Goal: Find specific page/section: Find specific page/section

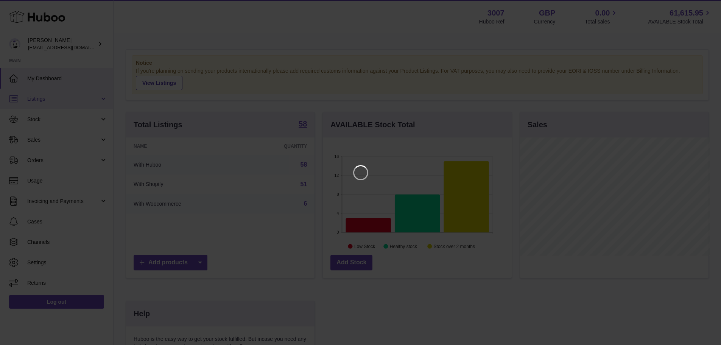
scroll to position [118, 191]
click at [707, 9] on icon "Close" at bounding box center [706, 6] width 9 height 9
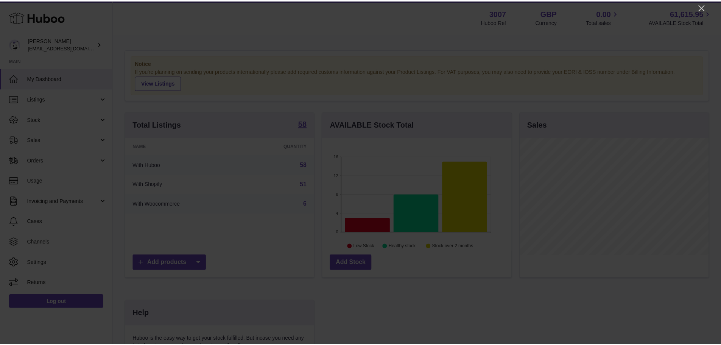
scroll to position [378291, 378221]
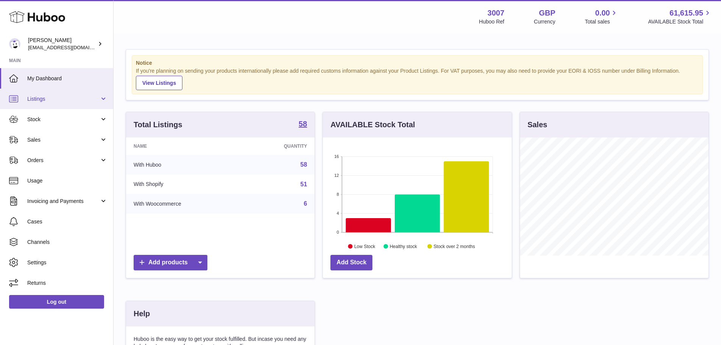
click at [35, 101] on span "Listings" at bounding box center [63, 98] width 72 height 7
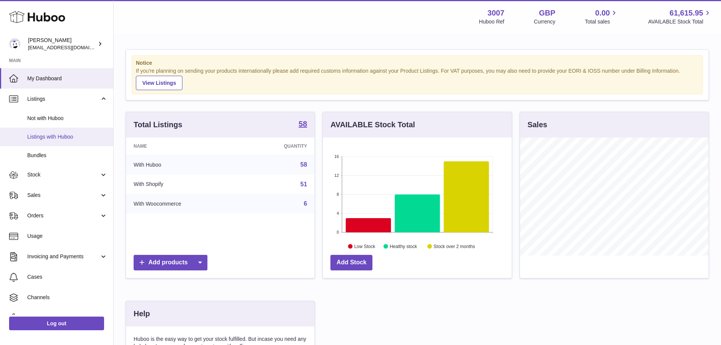
click at [37, 135] on span "Listings with Huboo" at bounding box center [67, 136] width 80 height 7
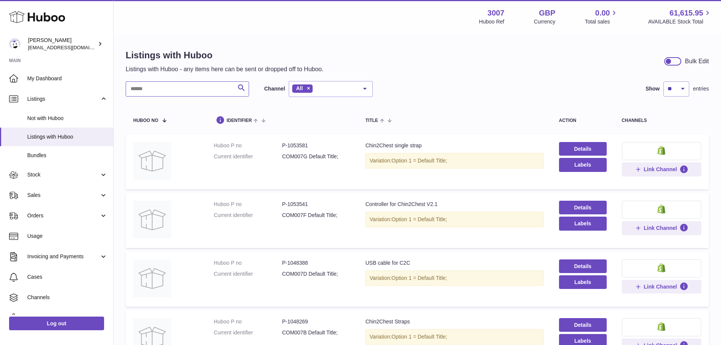
click at [183, 90] on input "text" at bounding box center [187, 88] width 123 height 15
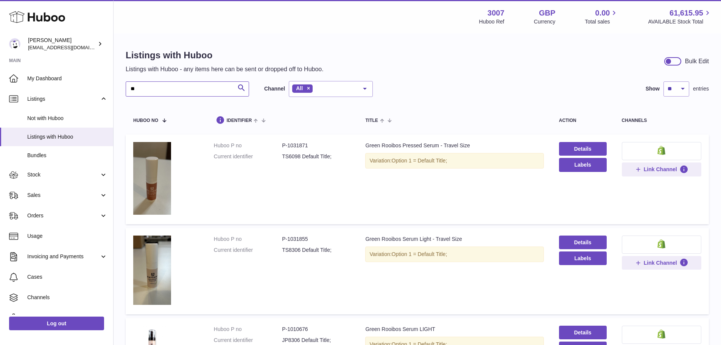
type input "*"
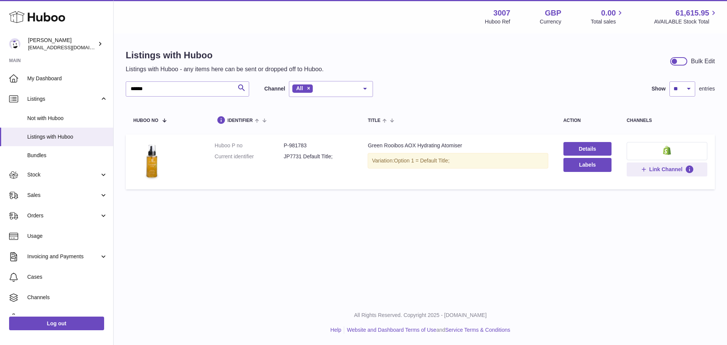
click at [297, 148] on dd "P-981783" at bounding box center [317, 145] width 69 height 7
click at [299, 146] on dd "P-981783" at bounding box center [317, 145] width 69 height 7
copy dd "981783"
drag, startPoint x: 163, startPoint y: 90, endPoint x: 138, endPoint y: 98, distance: 25.7
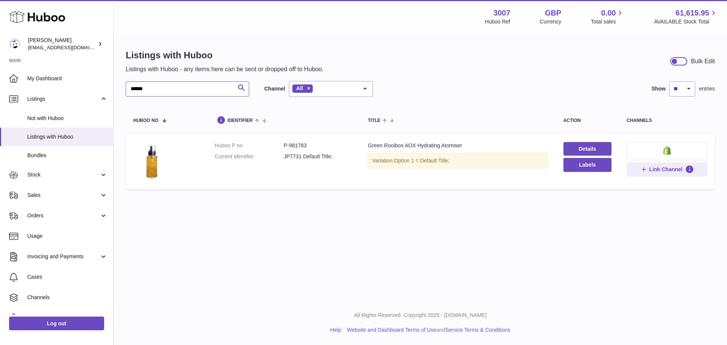
click at [138, 98] on div "****** Search Channel All All eBay Amazon Shopify Woocommerce Etsy No elements …" at bounding box center [420, 137] width 589 height 112
type input "*"
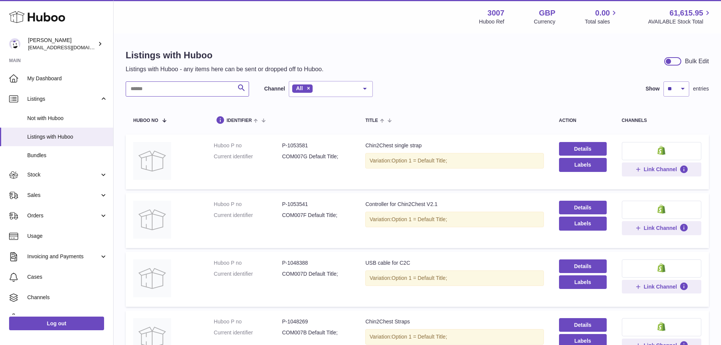
click at [160, 91] on input "text" at bounding box center [187, 88] width 123 height 15
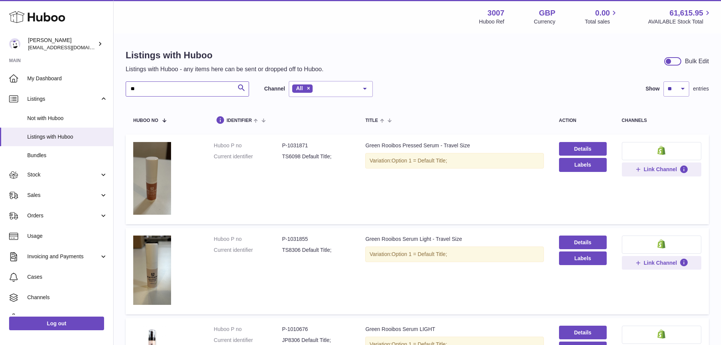
type input "*"
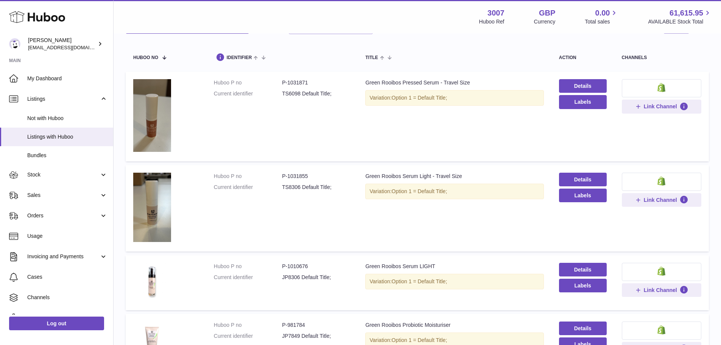
scroll to position [63, 0]
click at [376, 289] on td "Title Green Rooibos Serum LIGHT Variation: Option 1 = Default Title;" at bounding box center [454, 282] width 193 height 55
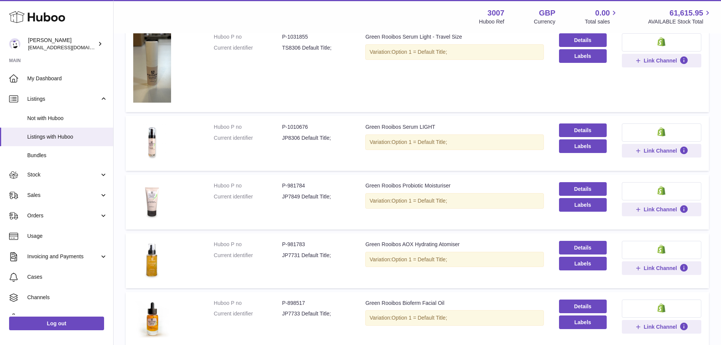
scroll to position [203, 0]
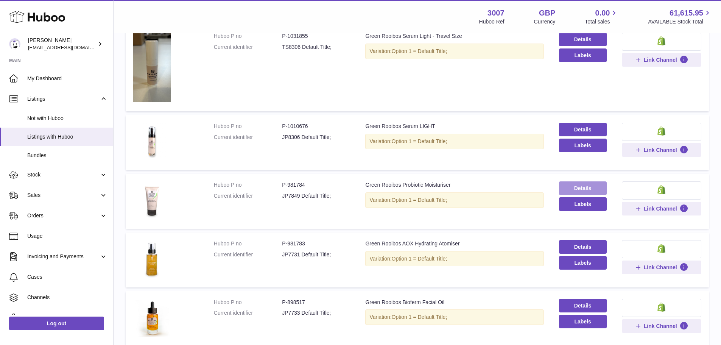
click at [590, 188] on link "Details" at bounding box center [583, 188] width 48 height 14
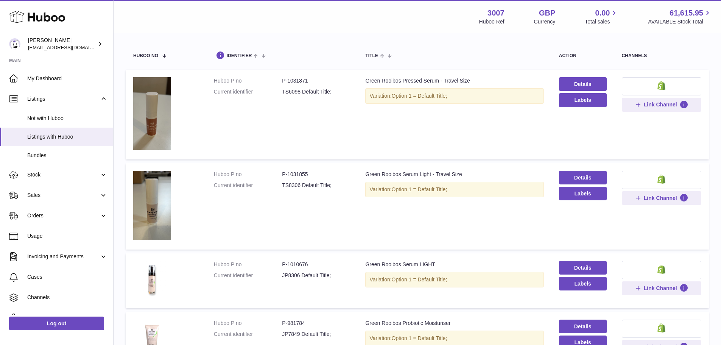
scroll to position [51, 0]
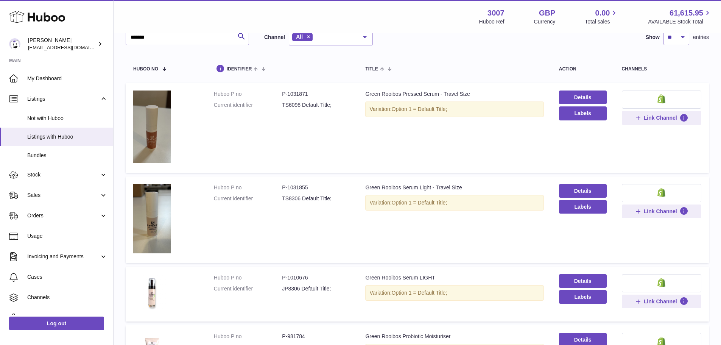
click at [293, 92] on dd "P-1031871" at bounding box center [316, 93] width 68 height 7
copy dd "1031871"
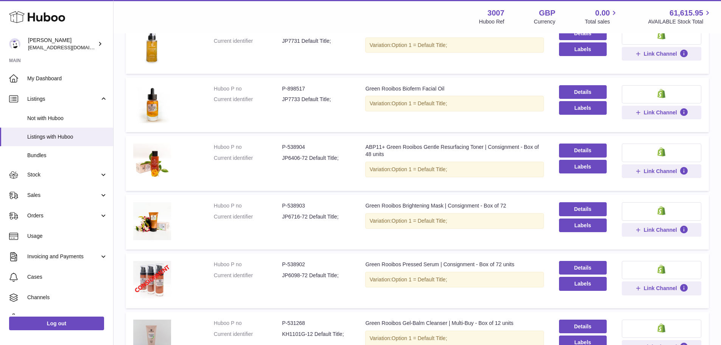
scroll to position [430, 0]
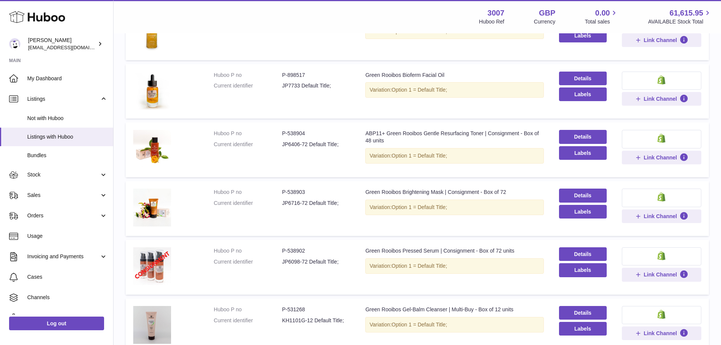
click at [401, 266] on span "Option 1 = Default Title;" at bounding box center [420, 266] width 56 height 6
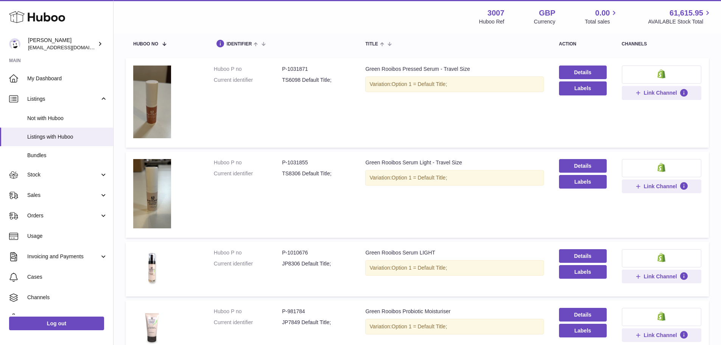
scroll to position [29, 0]
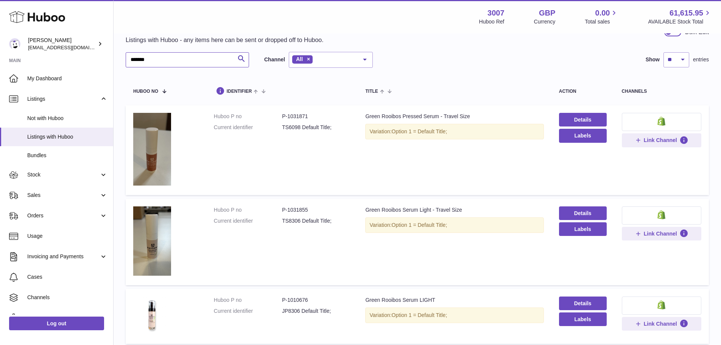
click at [171, 64] on input "*******" at bounding box center [187, 59] width 123 height 15
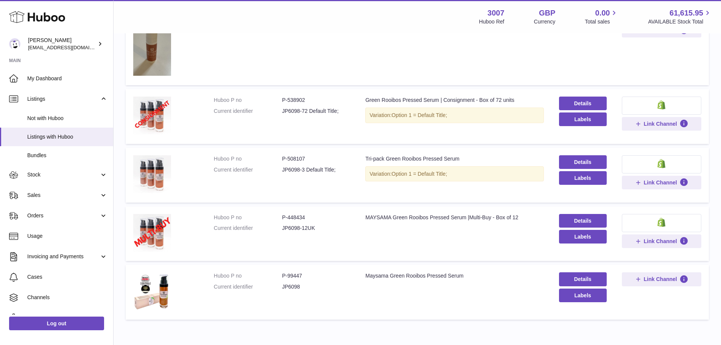
scroll to position [151, 0]
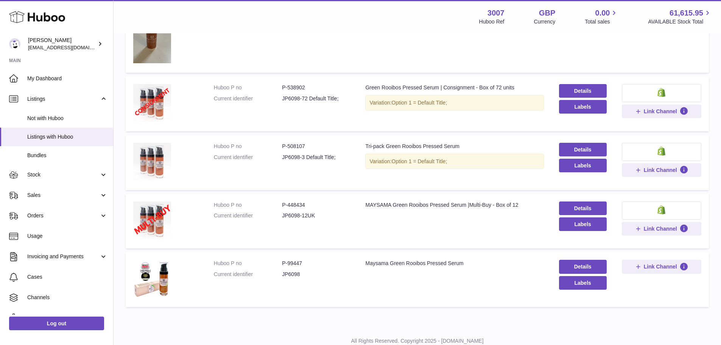
type input "**********"
click at [295, 264] on dd "P-99447" at bounding box center [316, 263] width 68 height 7
copy dd "99447"
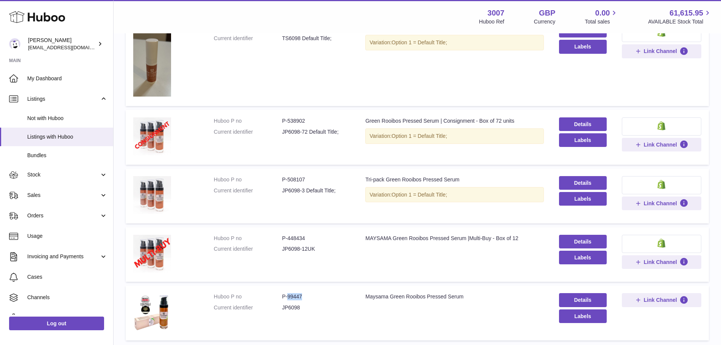
scroll to position [0, 0]
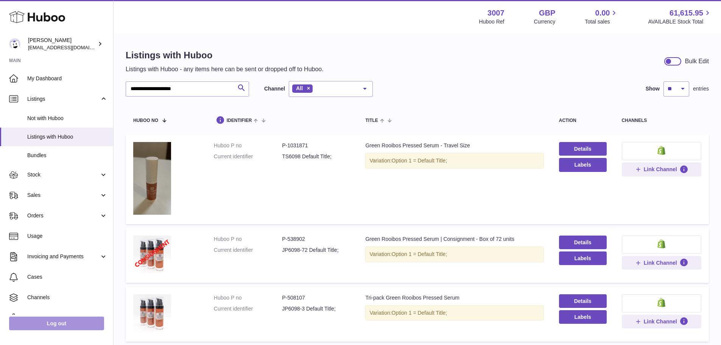
click at [76, 325] on link "Log out" at bounding box center [56, 323] width 95 height 14
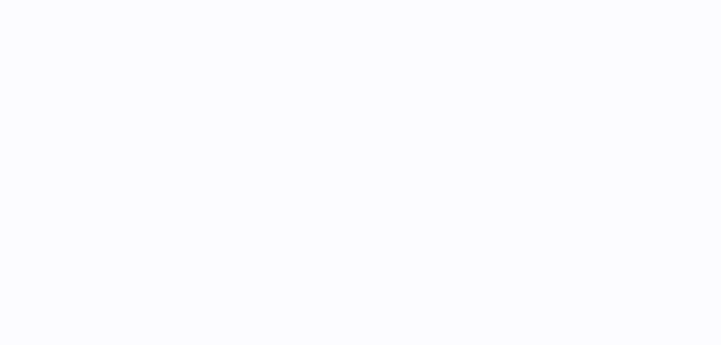
select select "***"
select select "****"
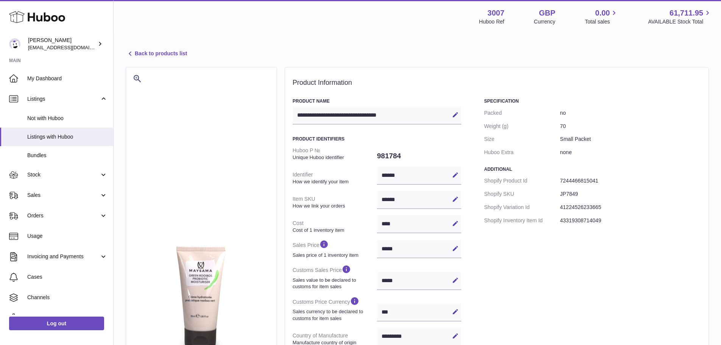
click at [392, 156] on dd "981784" at bounding box center [419, 156] width 84 height 16
copy dd "981784"
